Goal: Information Seeking & Learning: Learn about a topic

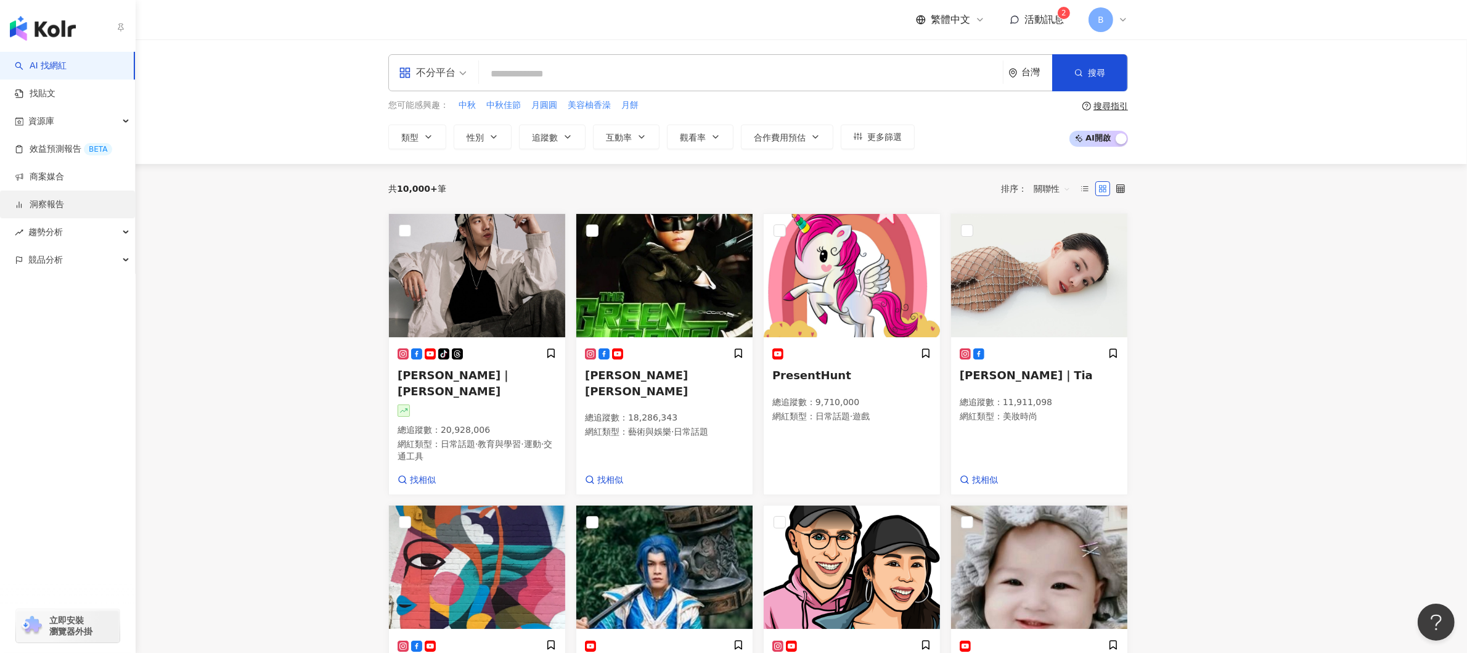
click at [59, 205] on link "洞察報告" at bounding box center [39, 205] width 49 height 12
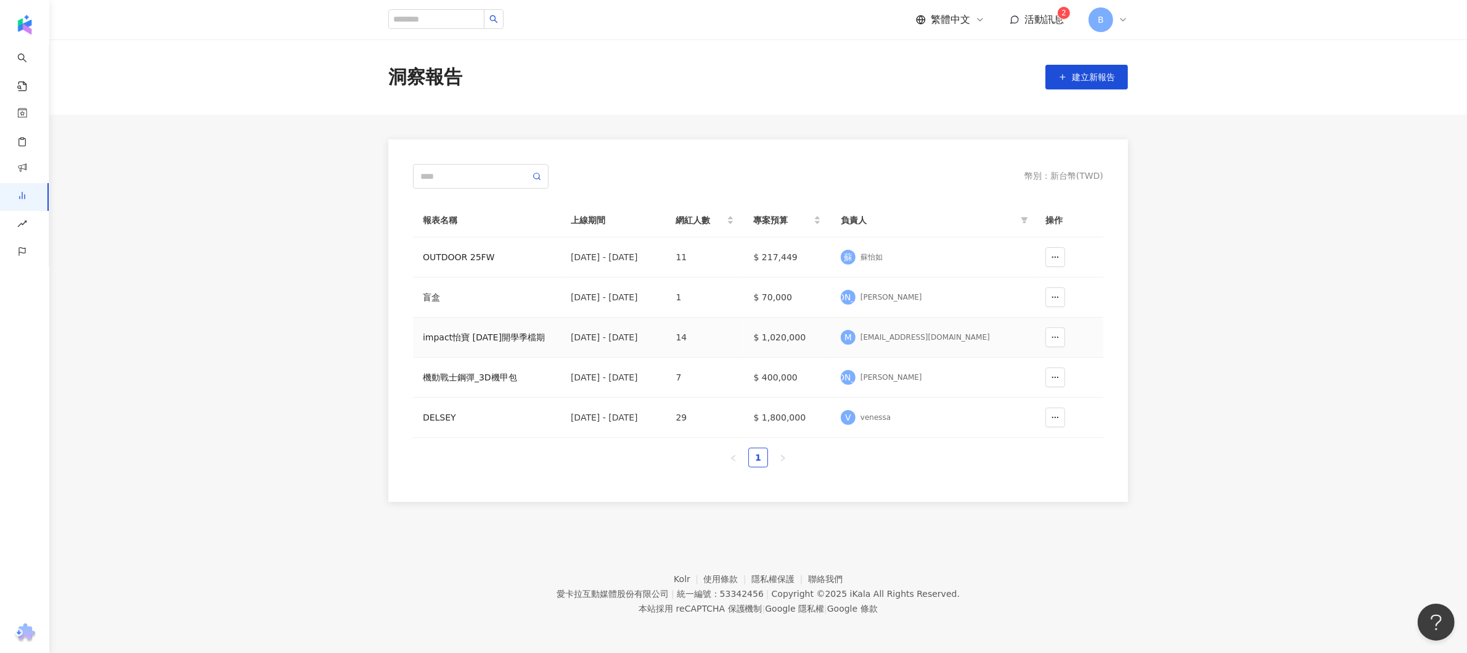
click at [481, 331] on div "impact怡寶 [DATE]開學季檔期" at bounding box center [487, 337] width 128 height 14
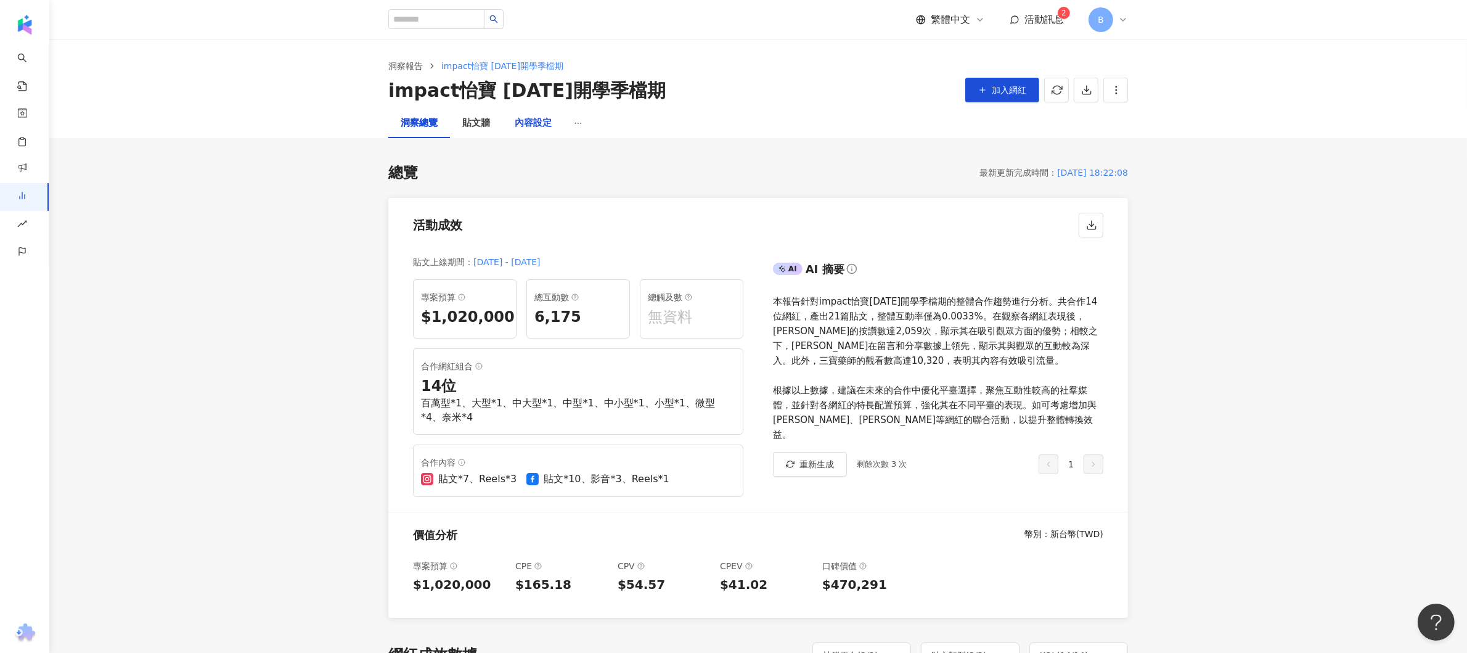
click at [534, 119] on div "內容設定" at bounding box center [533, 123] width 37 height 15
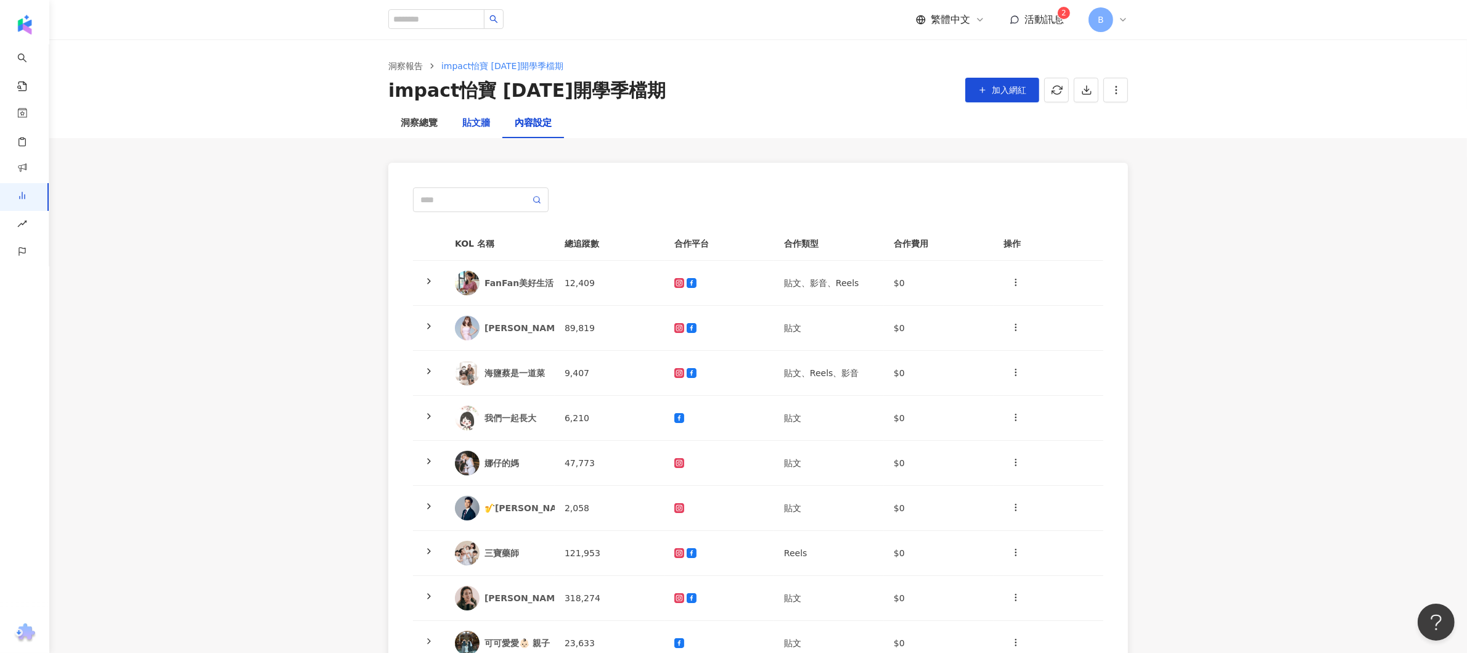
click at [483, 122] on div "貼文牆" at bounding box center [476, 123] width 28 height 15
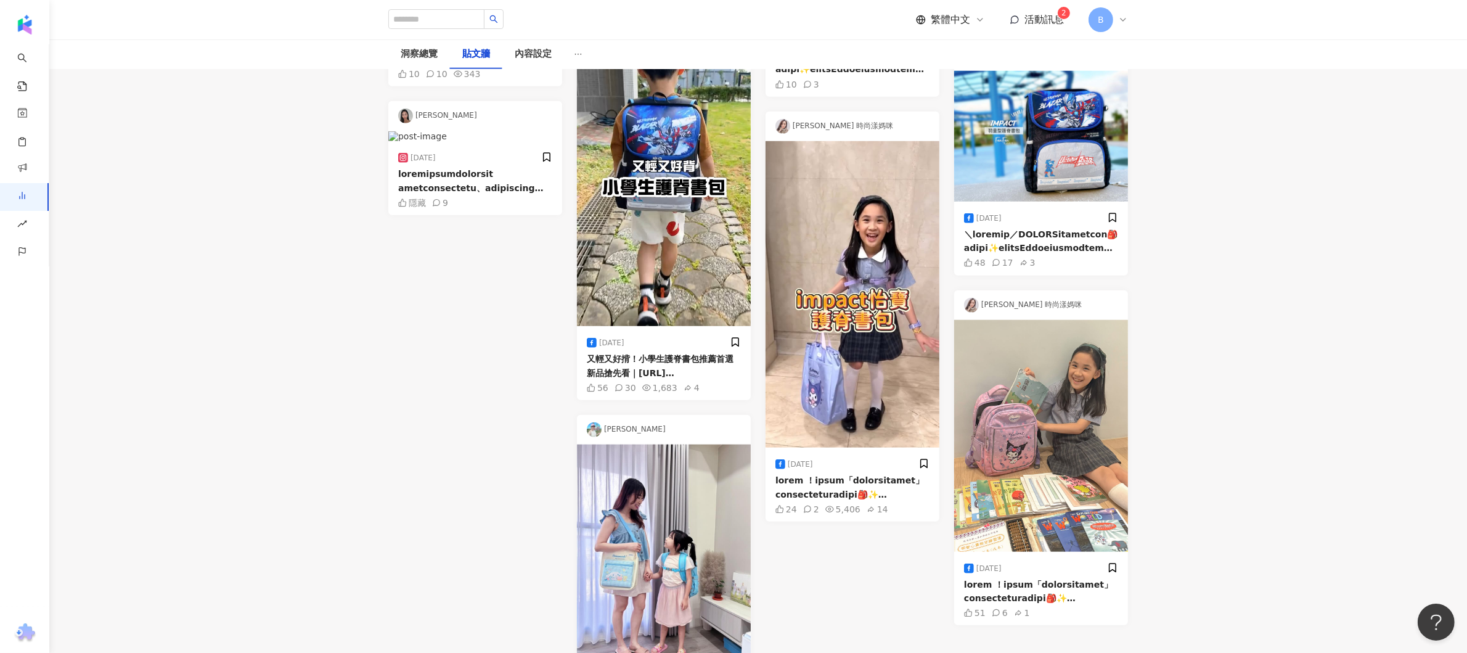
scroll to position [1753, 0]
